Goal: Complete application form

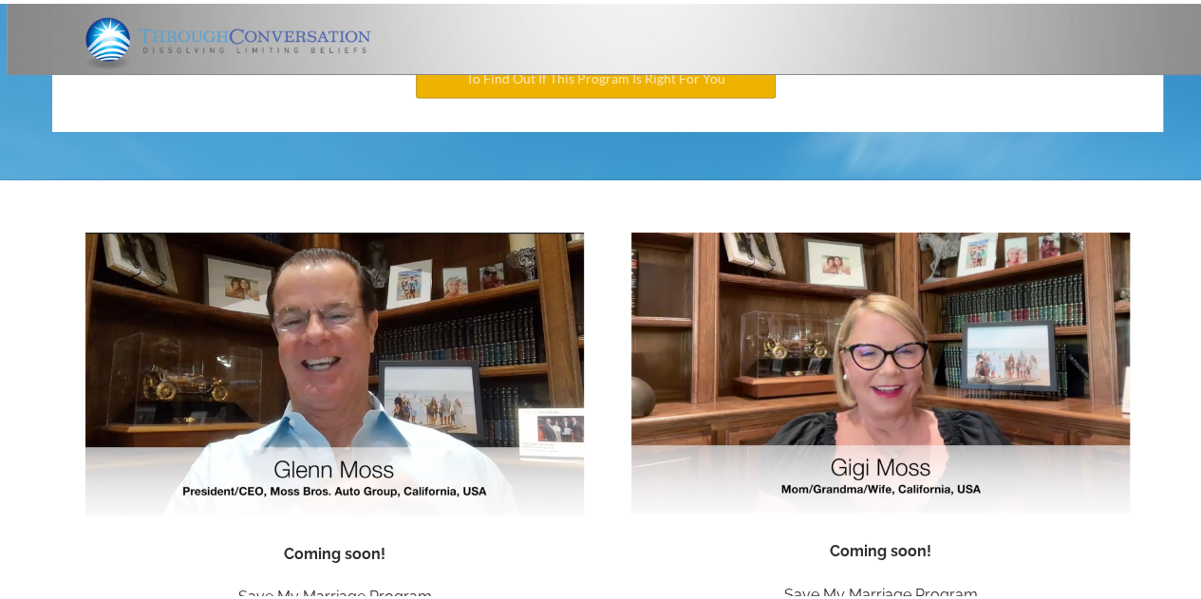
scroll to position [3144, 0]
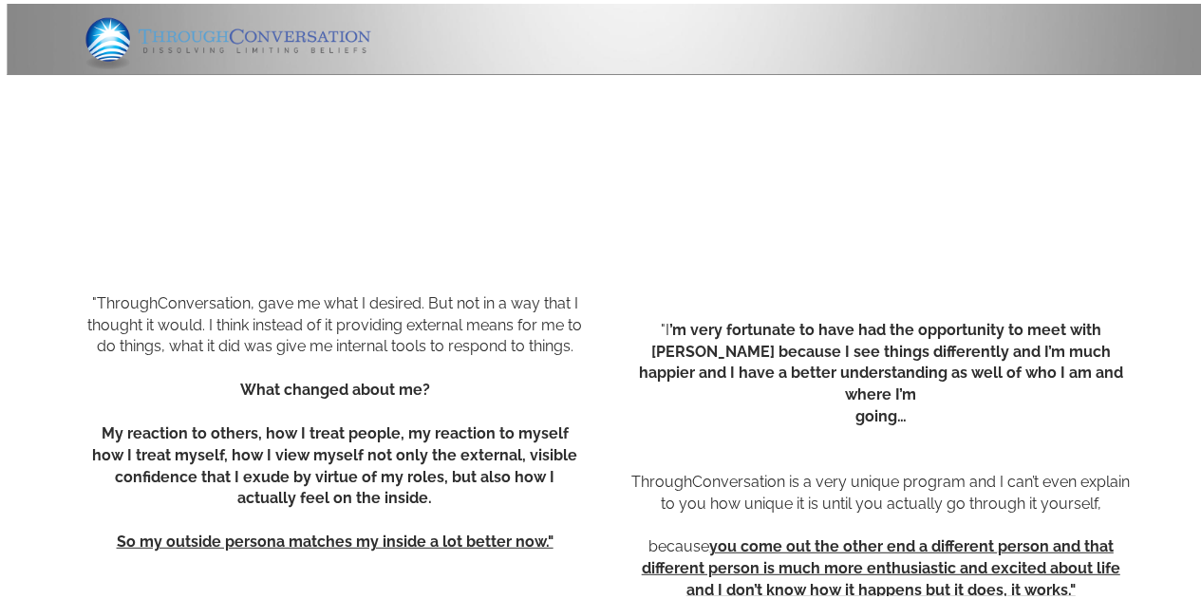
scroll to position [12576, 0]
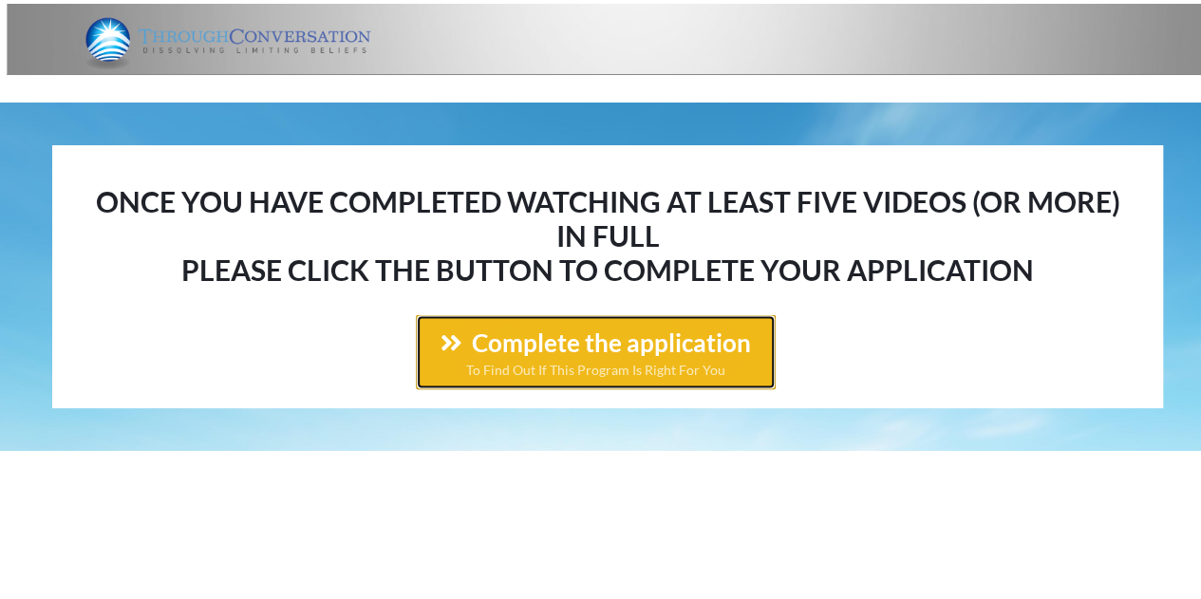
click at [608, 331] on span "Complete the application" at bounding box center [595, 338] width 310 height 30
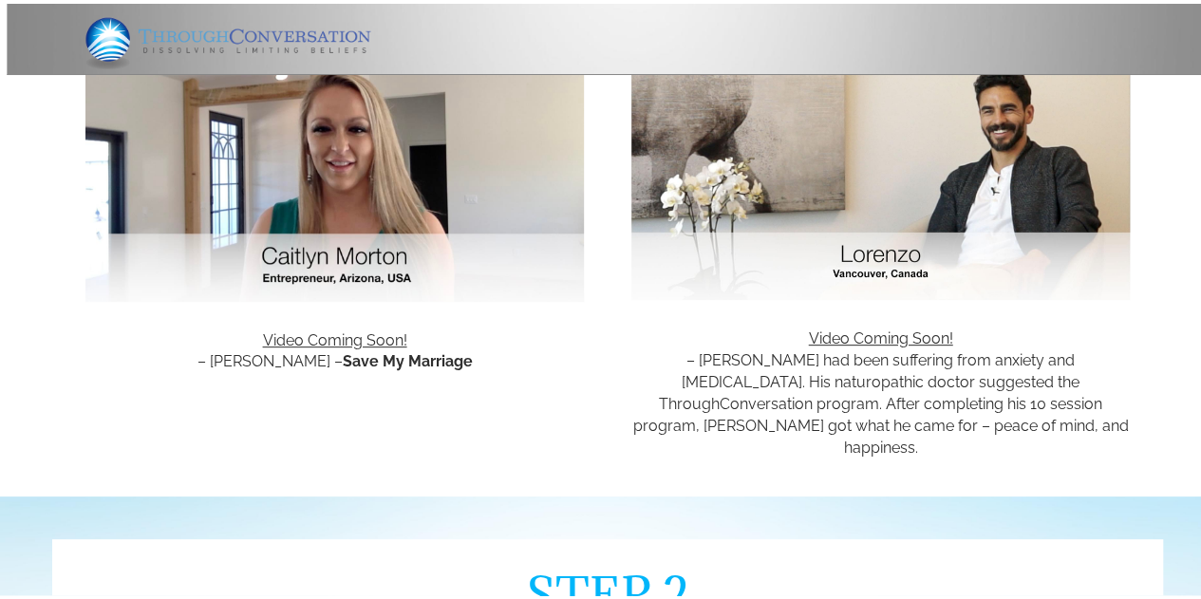
scroll to position [25969, 0]
